Goal: Information Seeking & Learning: Learn about a topic

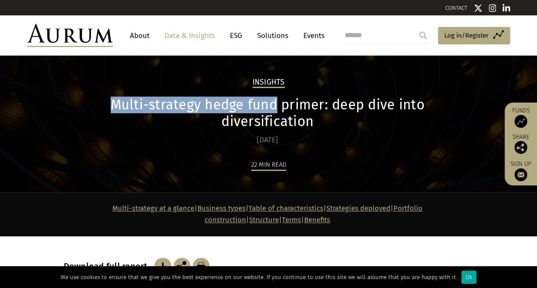
drag, startPoint x: 64, startPoint y: 100, endPoint x: 228, endPoint y: 101, distance: 163.9
click at [228, 101] on h1 "Multi-strategy hedge fund primer: deep dive into diversification" at bounding box center [268, 112] width 408 height 33
copy h1 "Multi-strategy hedge fund"
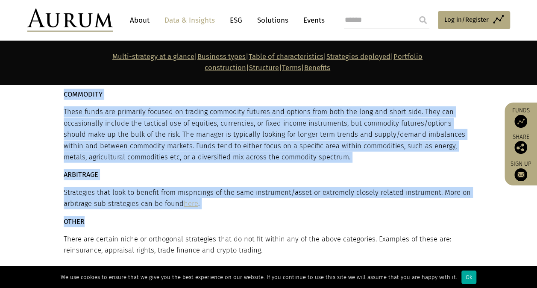
scroll to position [2689, 0]
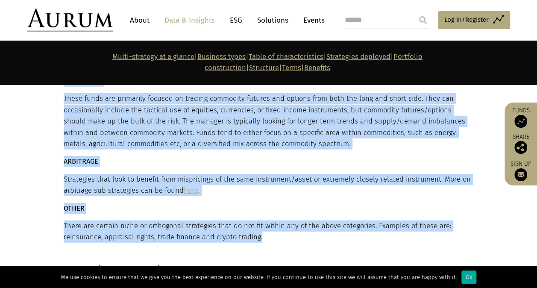
drag, startPoint x: 64, startPoint y: 127, endPoint x: 279, endPoint y: 194, distance: 225.8
click at [279, 194] on div "Strategies deployed Multi-strategy hedge funds invest across a number of hedge …" at bounding box center [268, 13] width 408 height 458
copy div "COMMODITY These funds are primarily focused on trading commodity futures and op…"
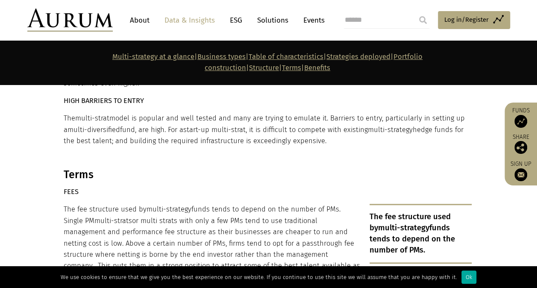
scroll to position [4995, 0]
